Goal: Information Seeking & Learning: Learn about a topic

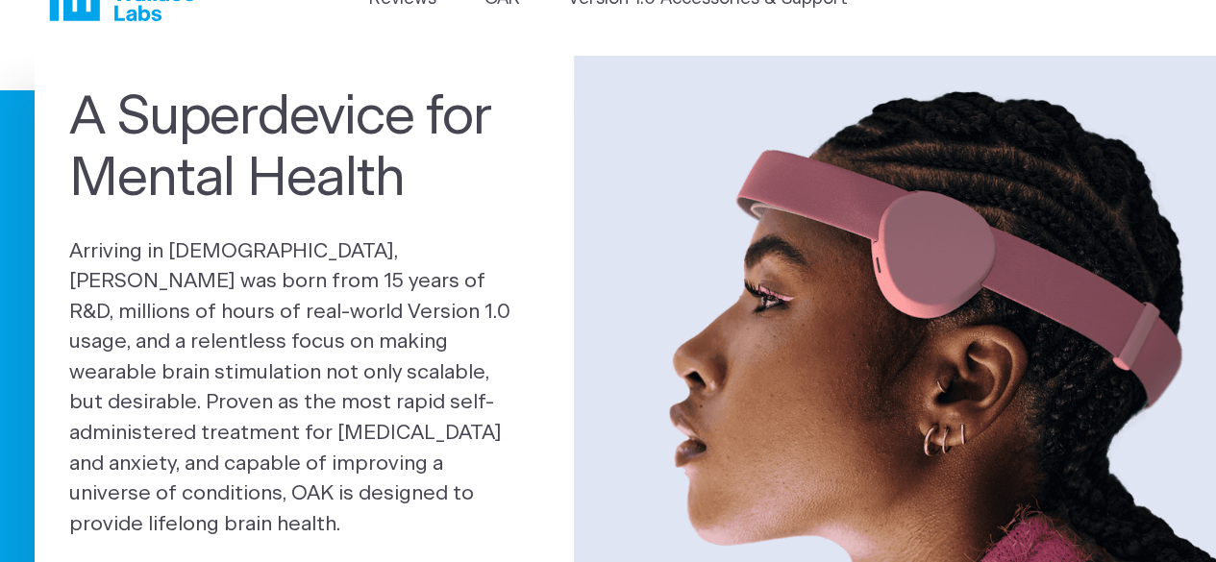
scroll to position [192, 0]
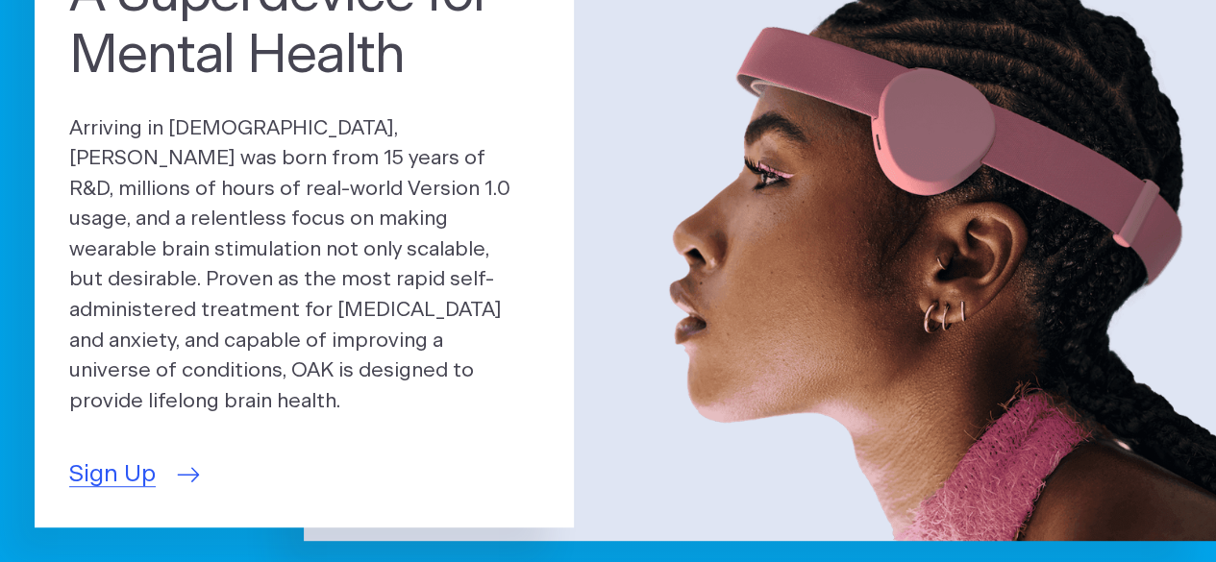
click at [133, 474] on span "Sign Up" at bounding box center [112, 475] width 86 height 36
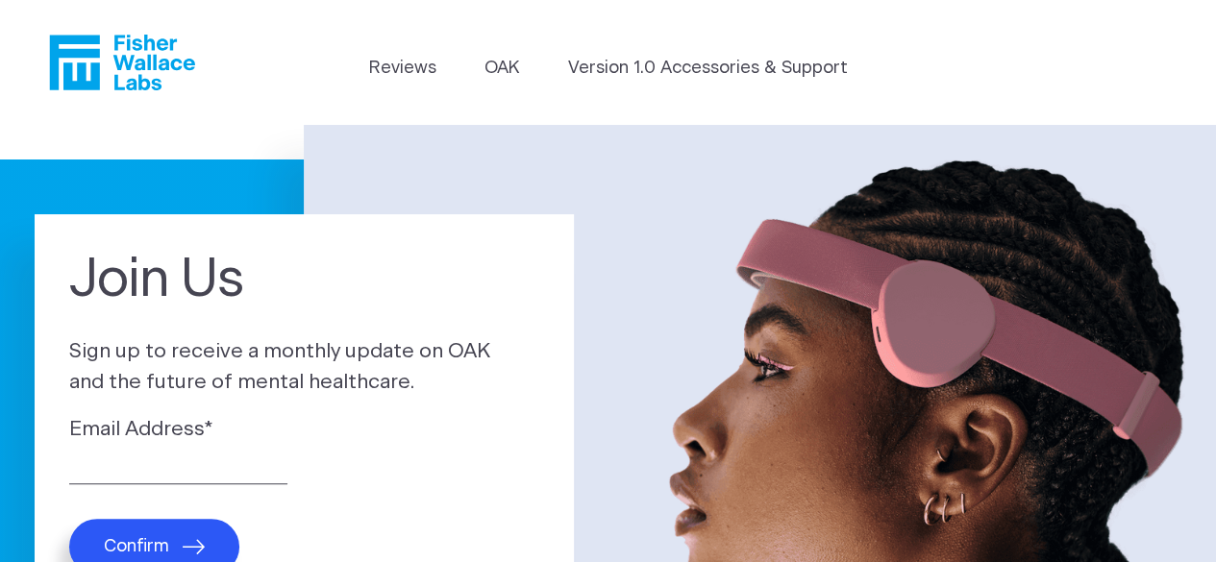
click at [122, 68] on icon "Fisher Wallace" at bounding box center [122, 63] width 146 height 56
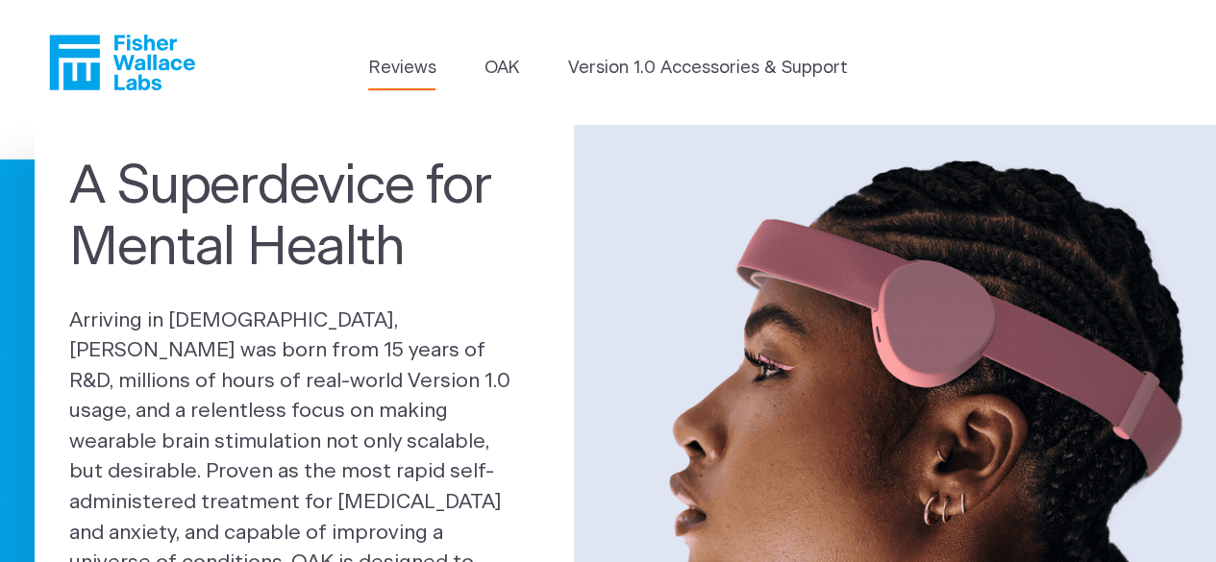
click at [427, 70] on link "Reviews" at bounding box center [401, 69] width 67 height 26
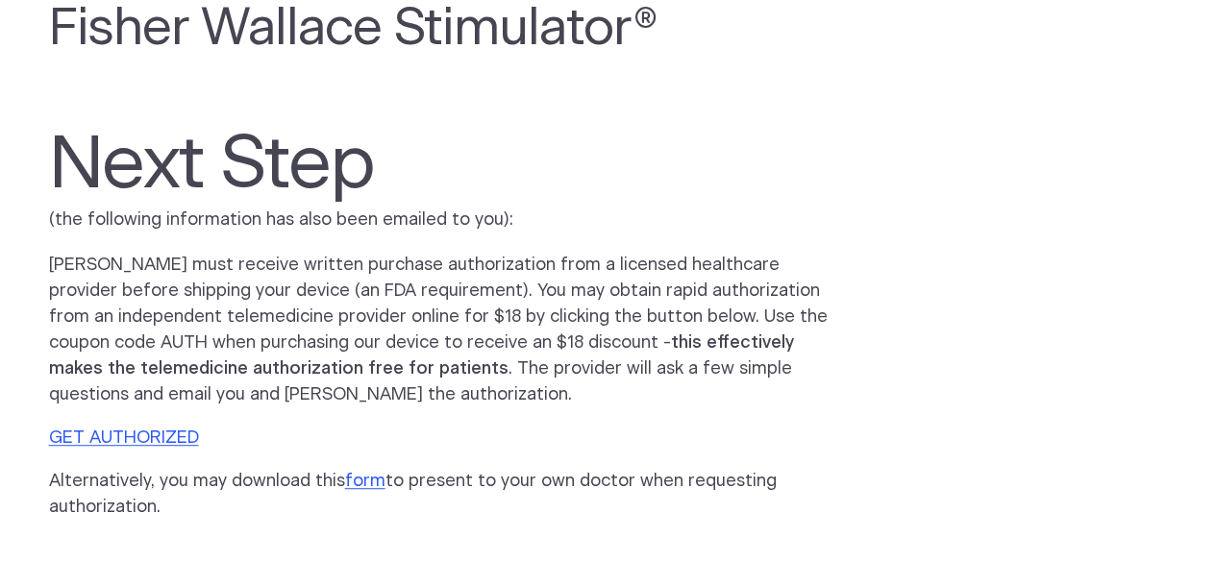
scroll to position [384, 0]
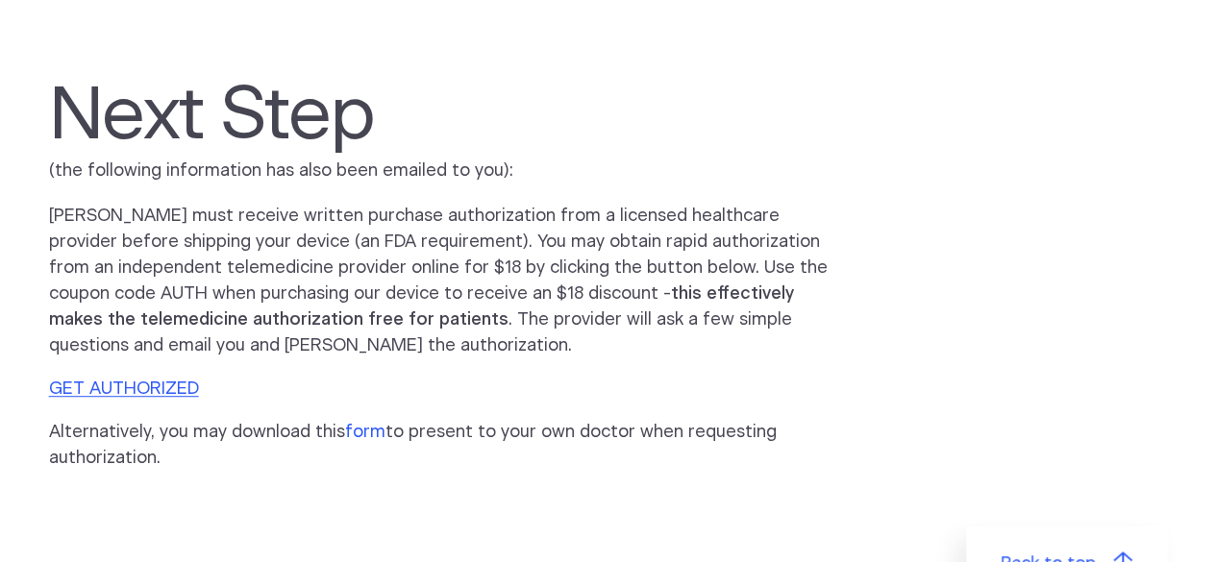
click at [363, 431] on link "form" at bounding box center [365, 432] width 40 height 17
